Goal: Task Accomplishment & Management: Manage account settings

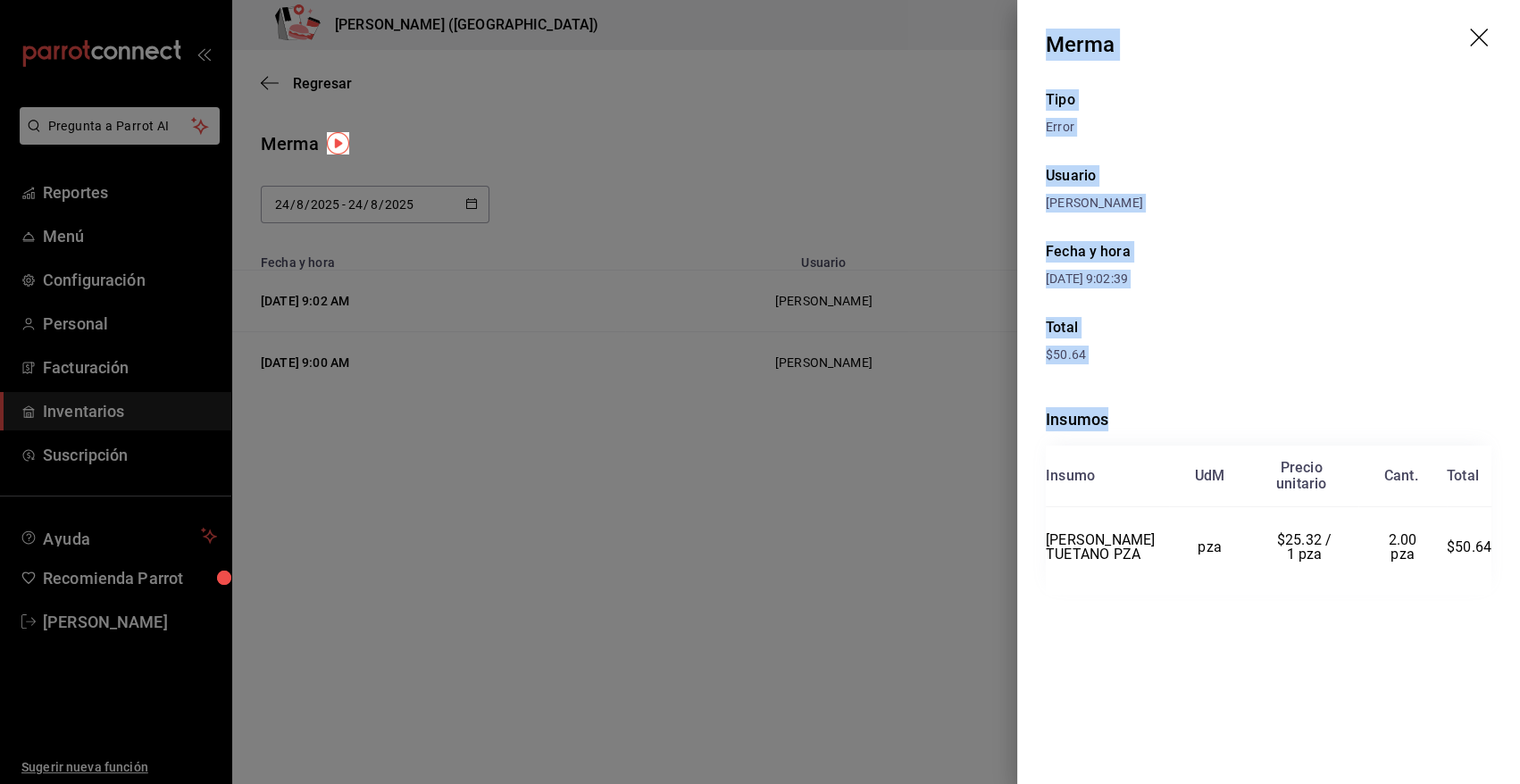
click at [1477, 36] on icon "drag" at bounding box center [1481, 39] width 21 height 21
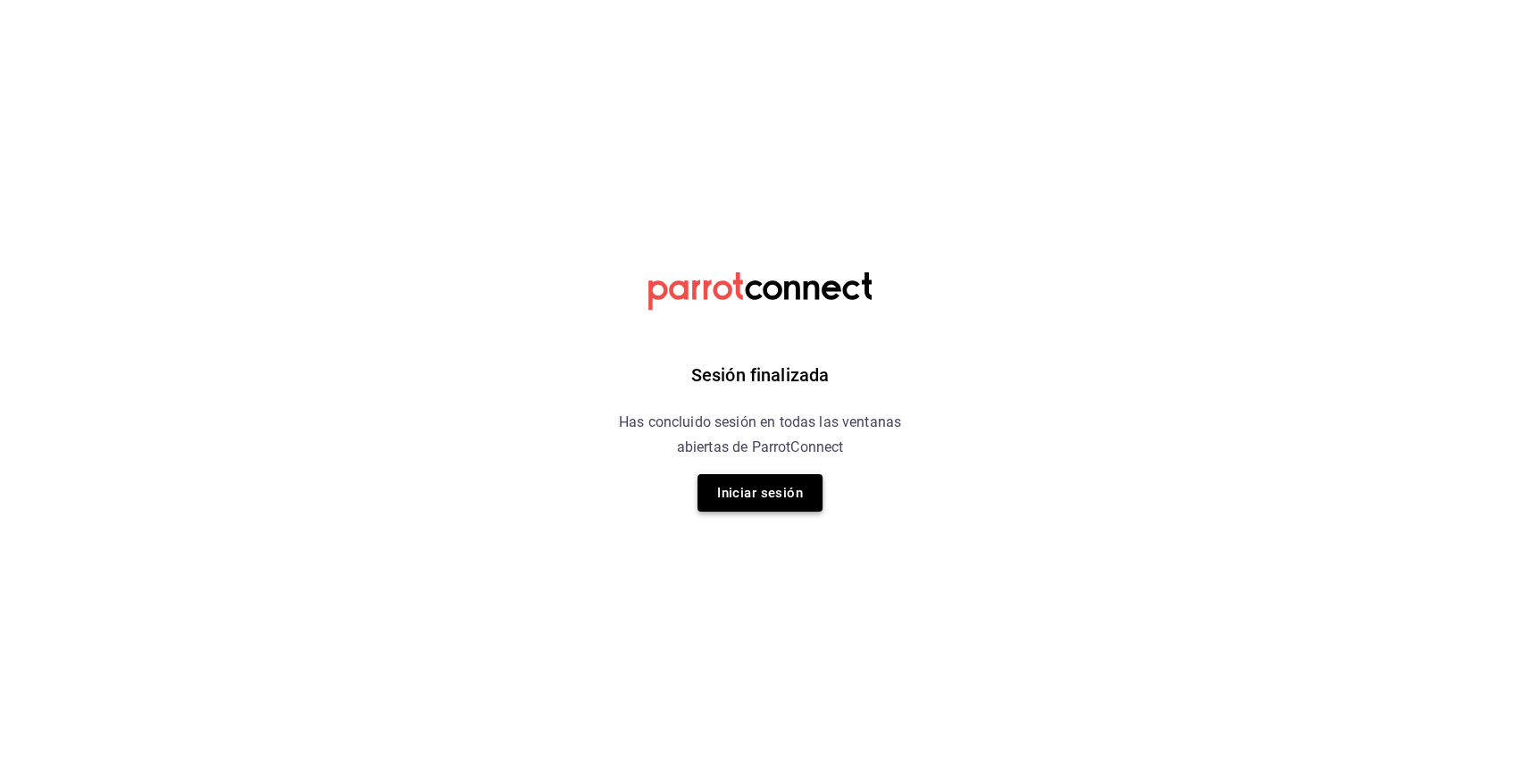
click at [777, 484] on button "Iniciar sesión" at bounding box center [760, 492] width 125 height 37
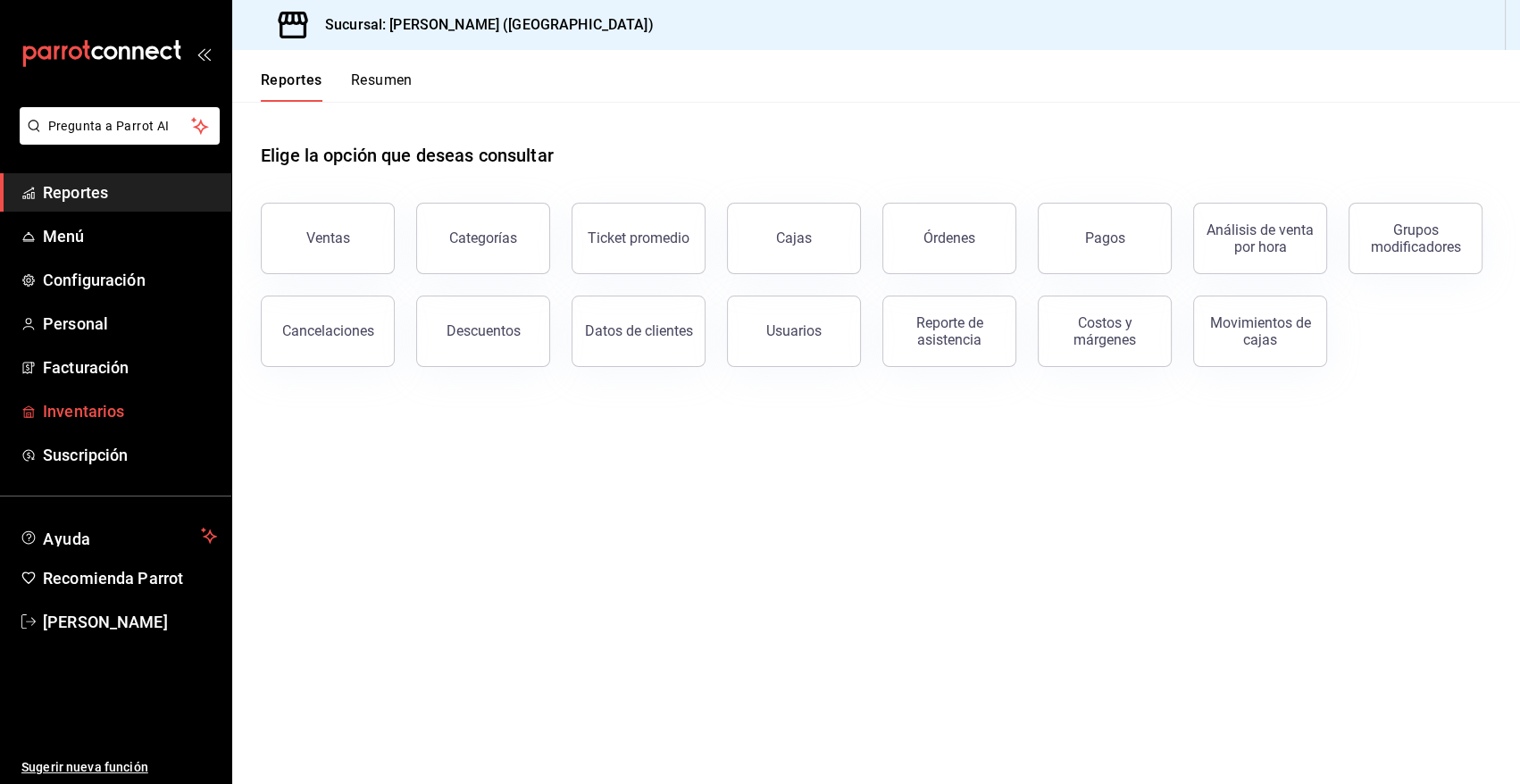
click at [103, 407] on span "Inventarios" at bounding box center [130, 410] width 174 height 24
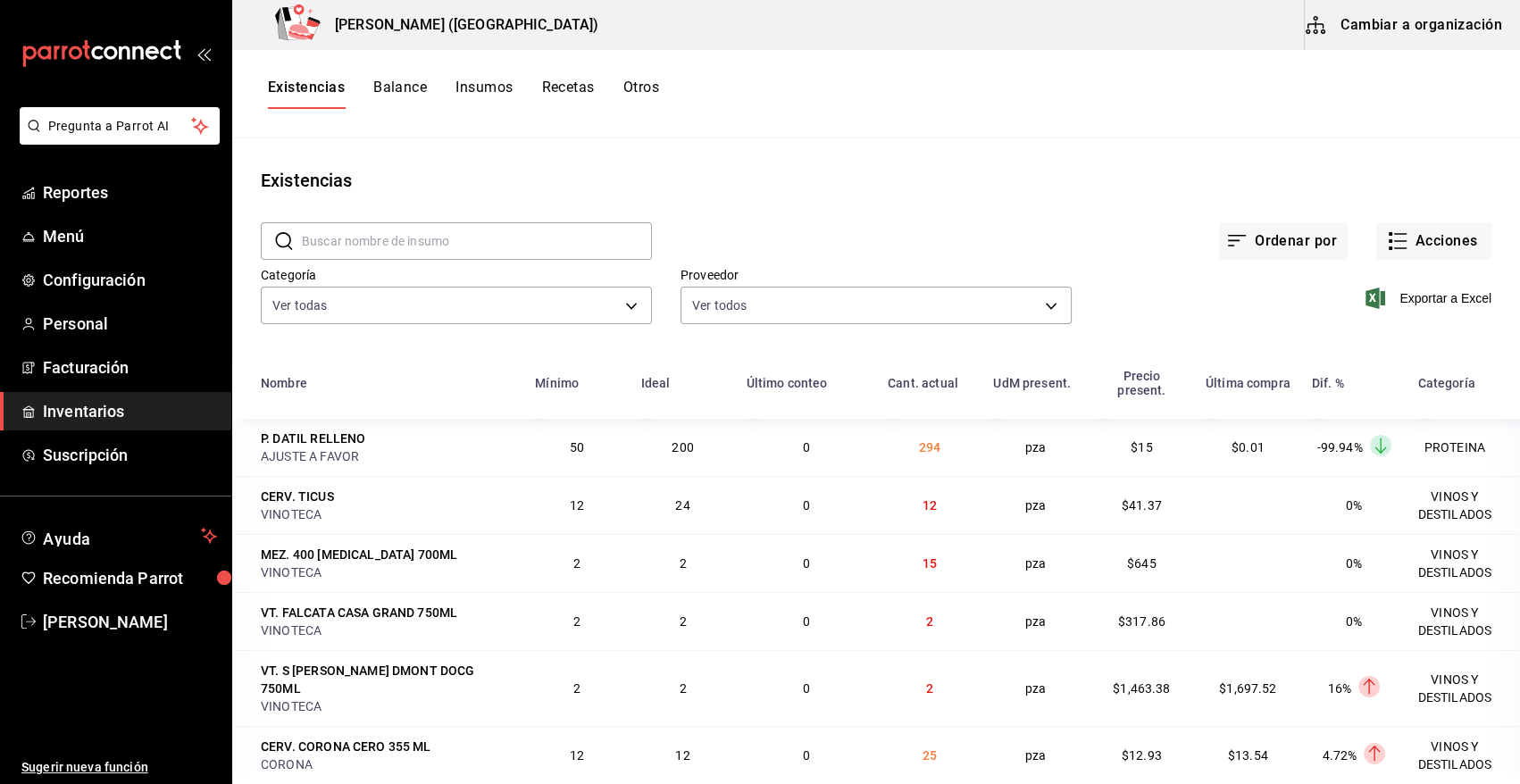
click at [125, 413] on span "Inventarios" at bounding box center [130, 410] width 174 height 24
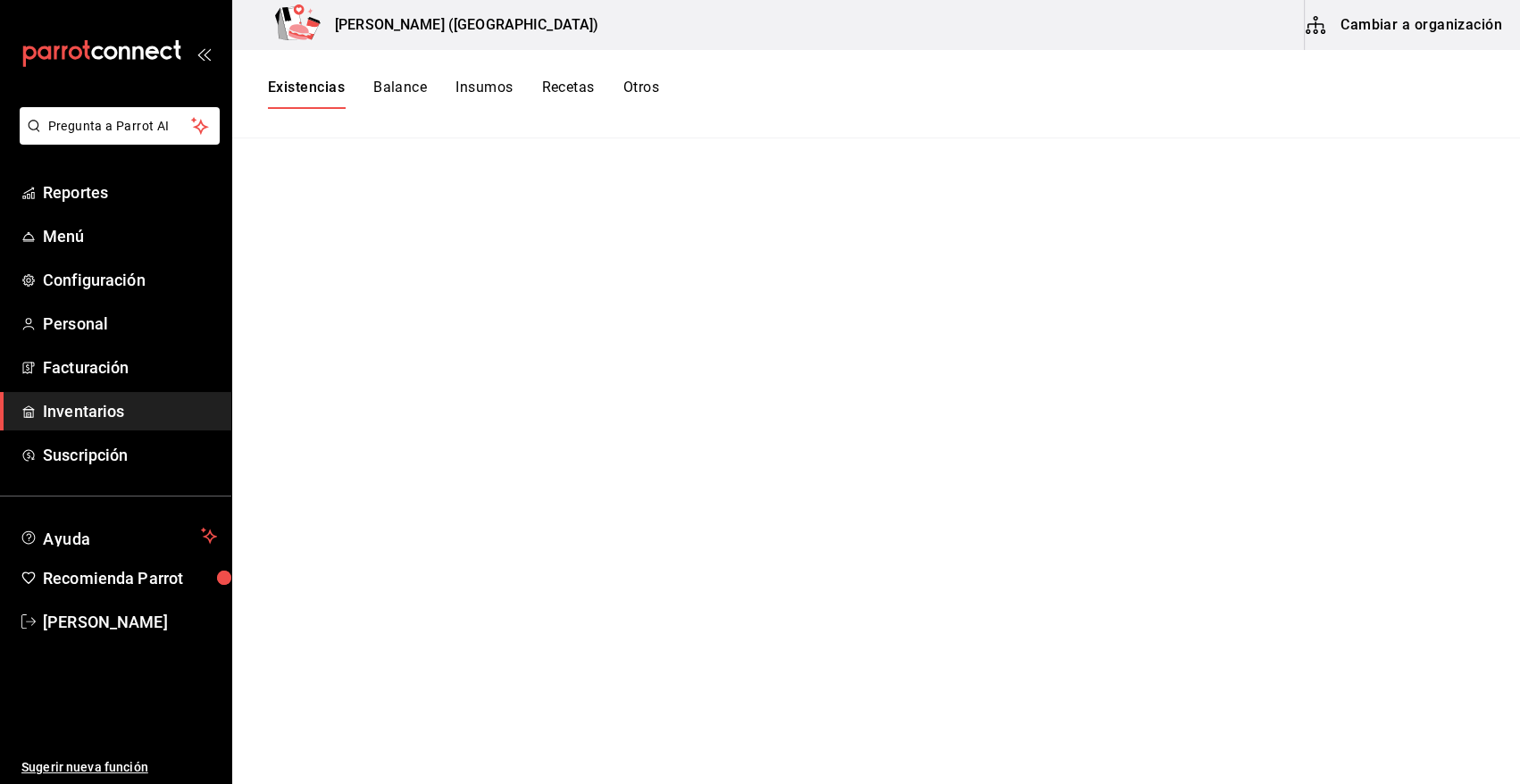
click at [323, 80] on button "Existencias" at bounding box center [306, 94] width 77 height 31
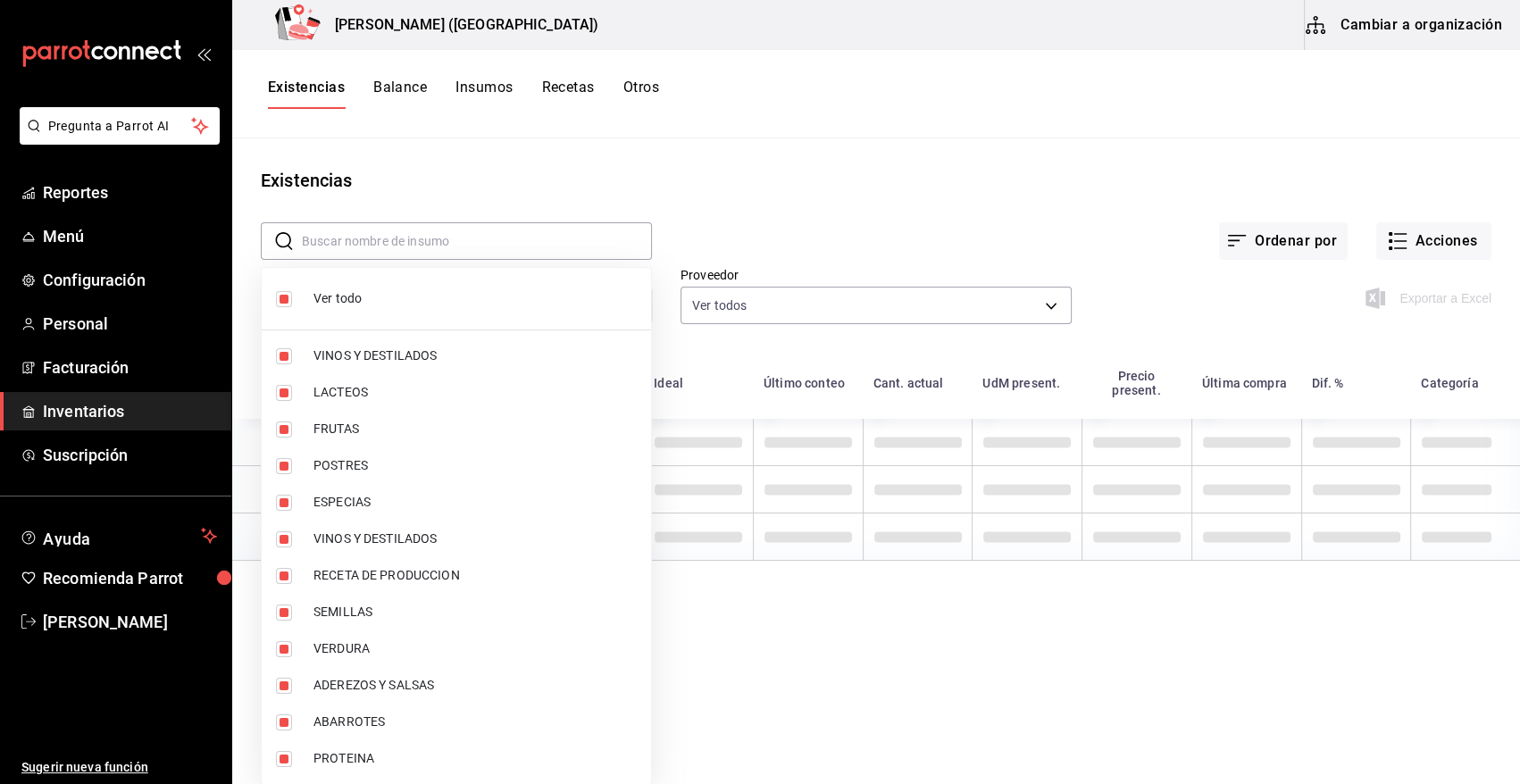
click at [614, 306] on body "Pregunta a Parrot AI Reportes Menú Configuración Personal Facturación Inventari…" at bounding box center [760, 385] width 1520 height 772
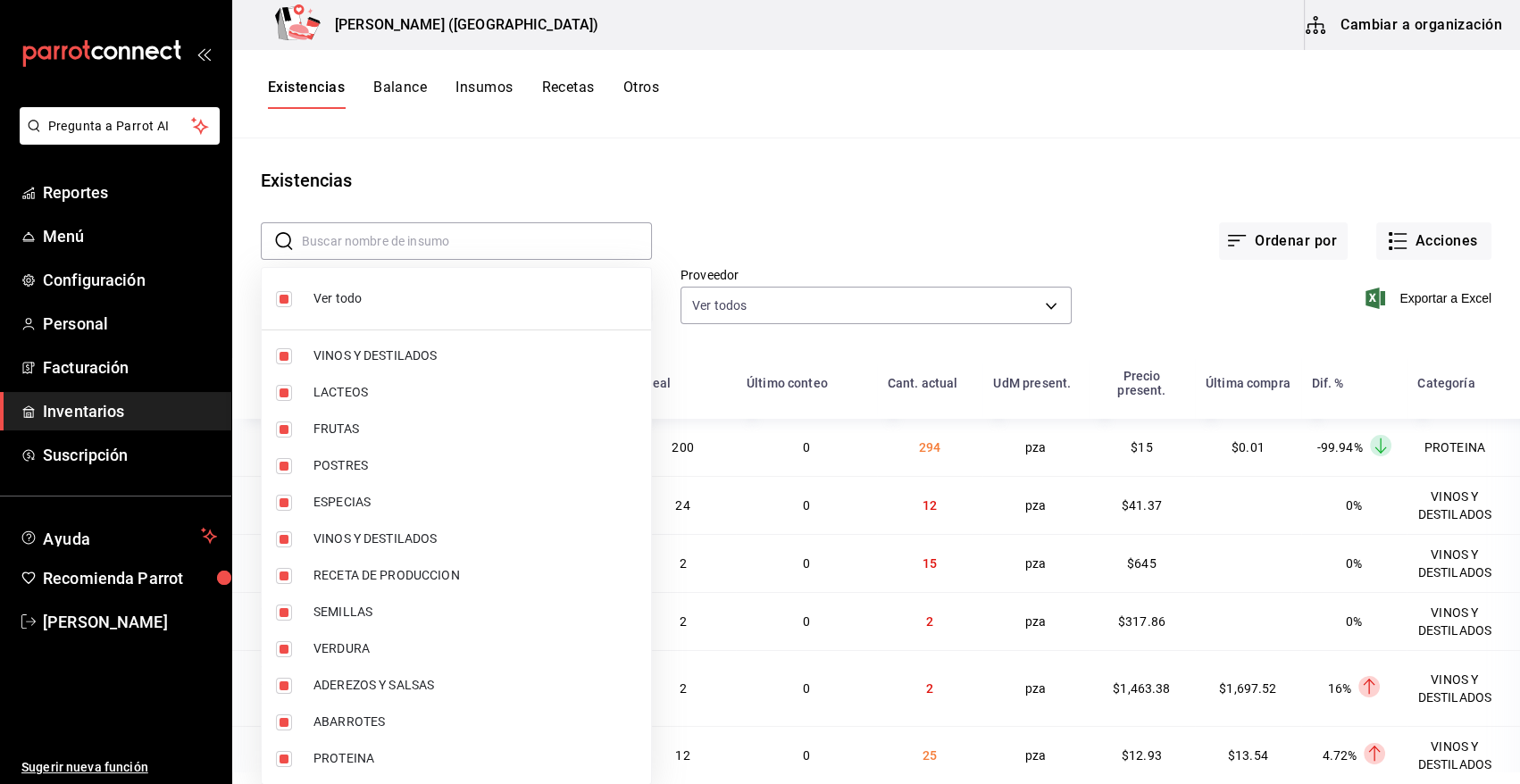
click at [290, 298] on input "checkbox" at bounding box center [284, 298] width 16 height 16
checkbox input "false"
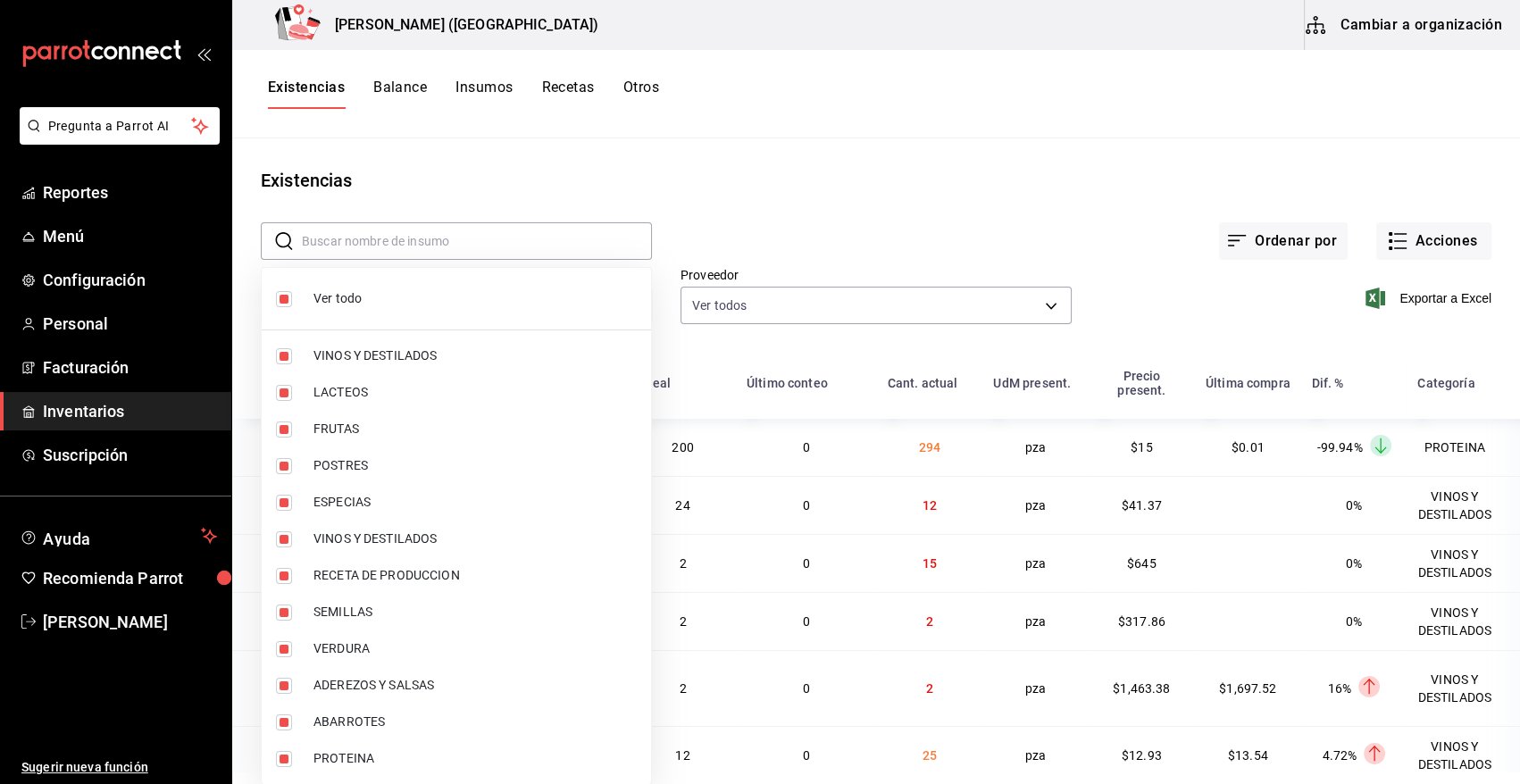
checkbox input "false"
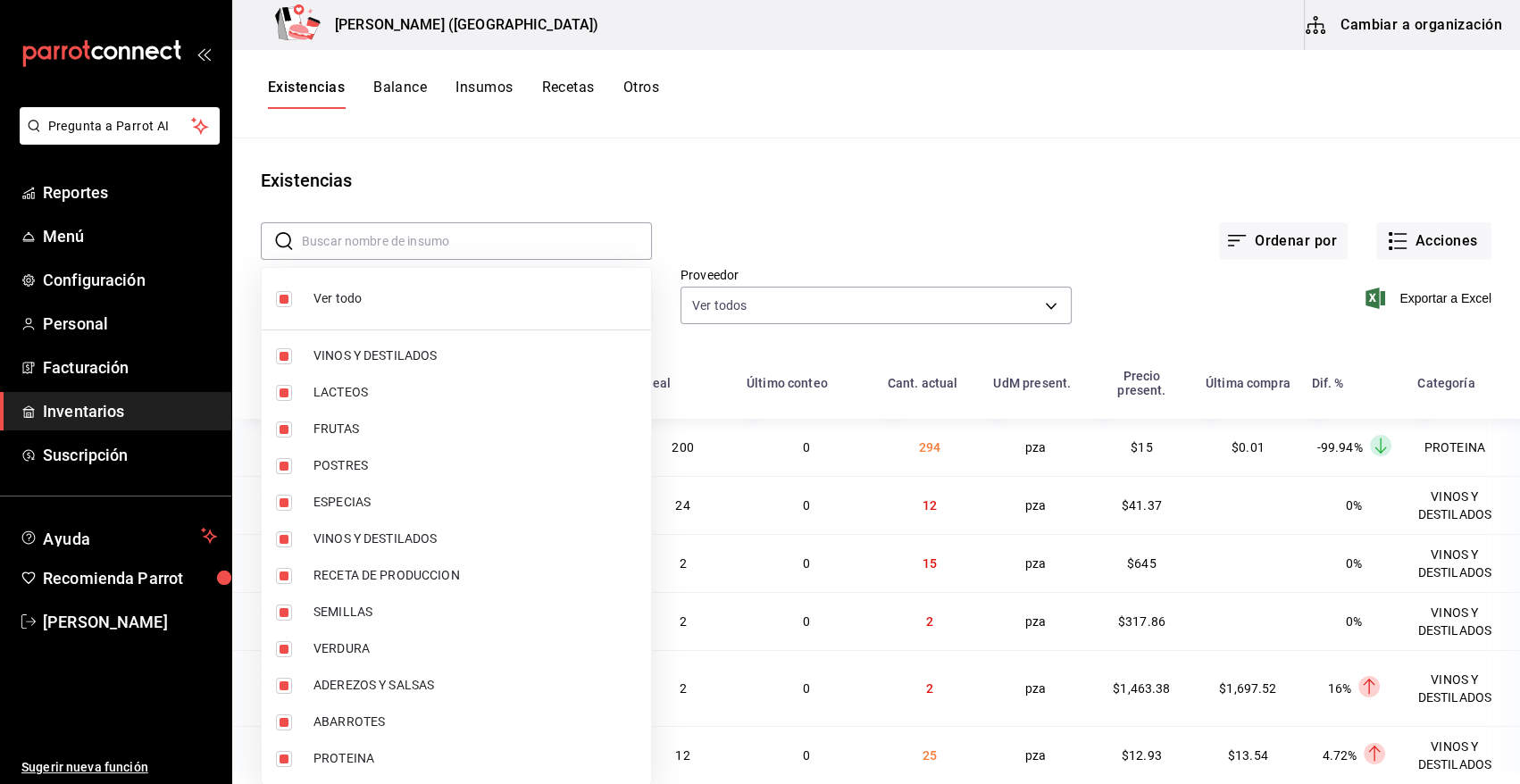
checkbox input "false"
click at [363, 762] on span "PROTEINA" at bounding box center [475, 758] width 323 height 19
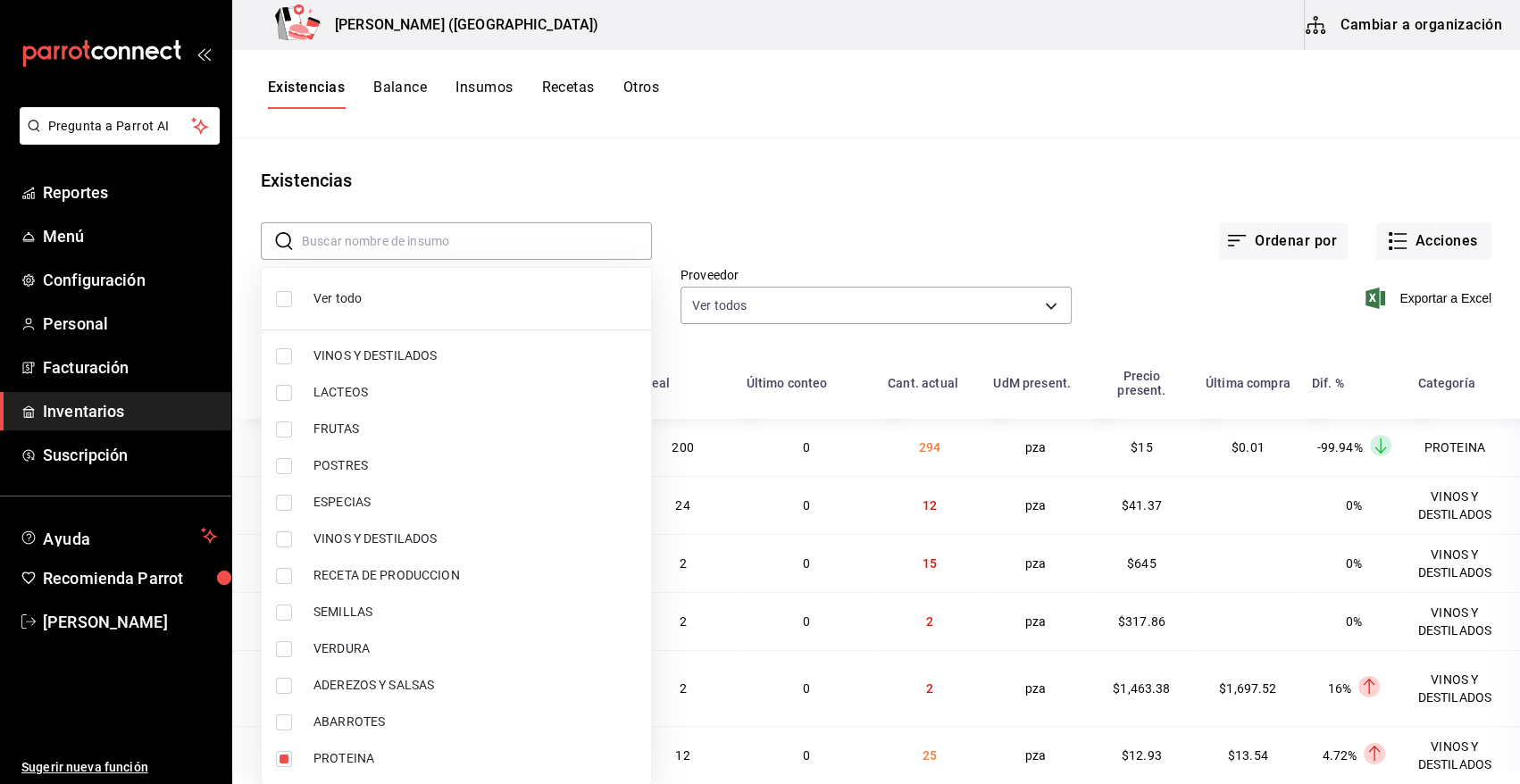
type input "3e90cef9-1dc9-474d-8316-d124f624c148"
checkbox input "true"
click at [1046, 205] on div at bounding box center [760, 392] width 1520 height 784
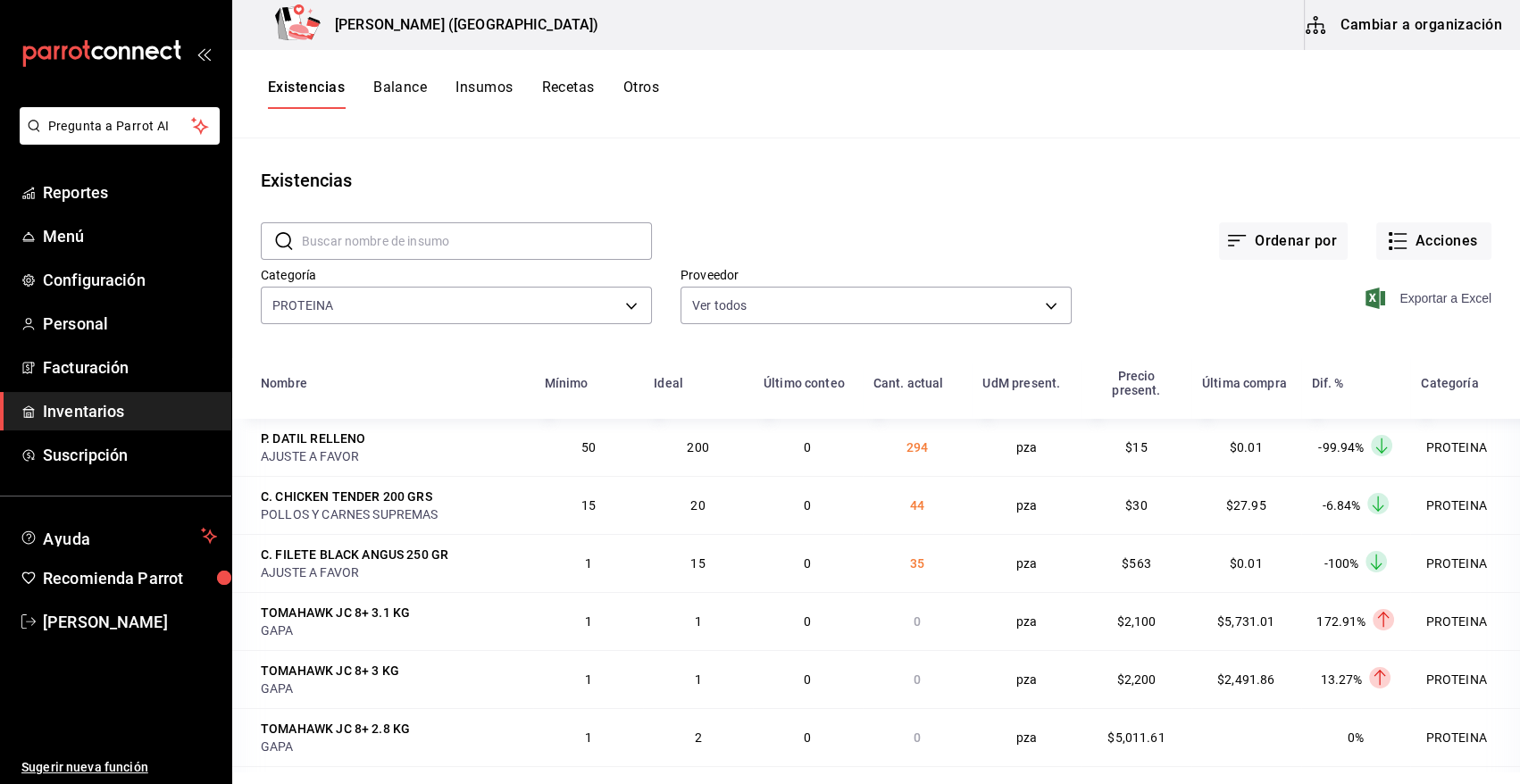
click at [1367, 299] on icon "button" at bounding box center [1376, 298] width 20 height 21
